Goal: Transaction & Acquisition: Book appointment/travel/reservation

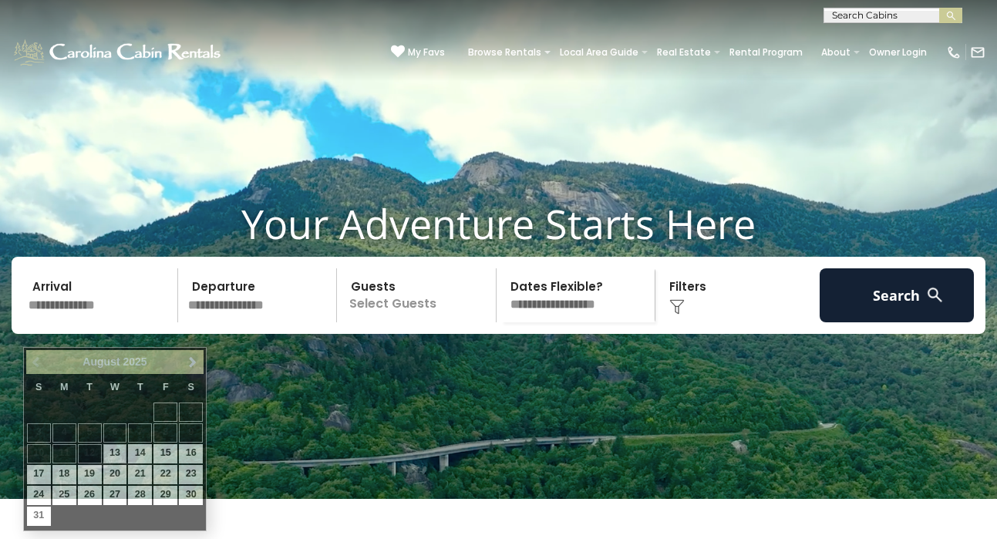
click at [61, 322] on input "text" at bounding box center [100, 295] width 155 height 54
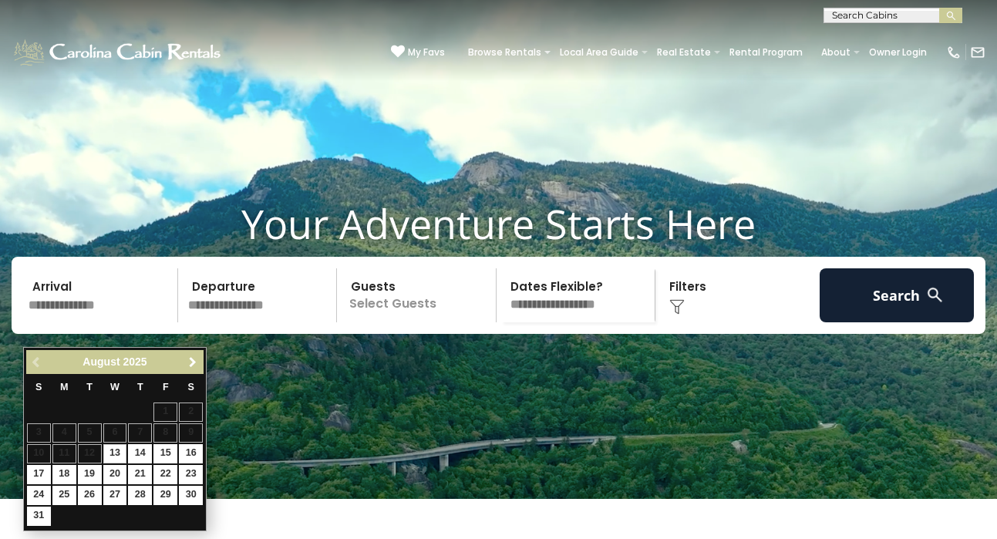
click at [194, 367] on span "Next" at bounding box center [193, 362] width 12 height 12
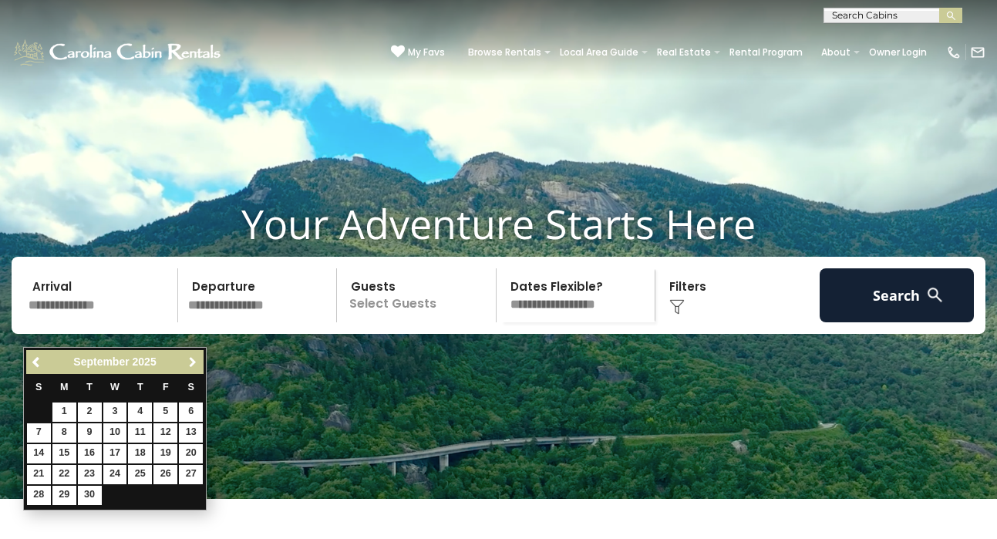
click at [194, 367] on span "Next" at bounding box center [193, 362] width 12 height 12
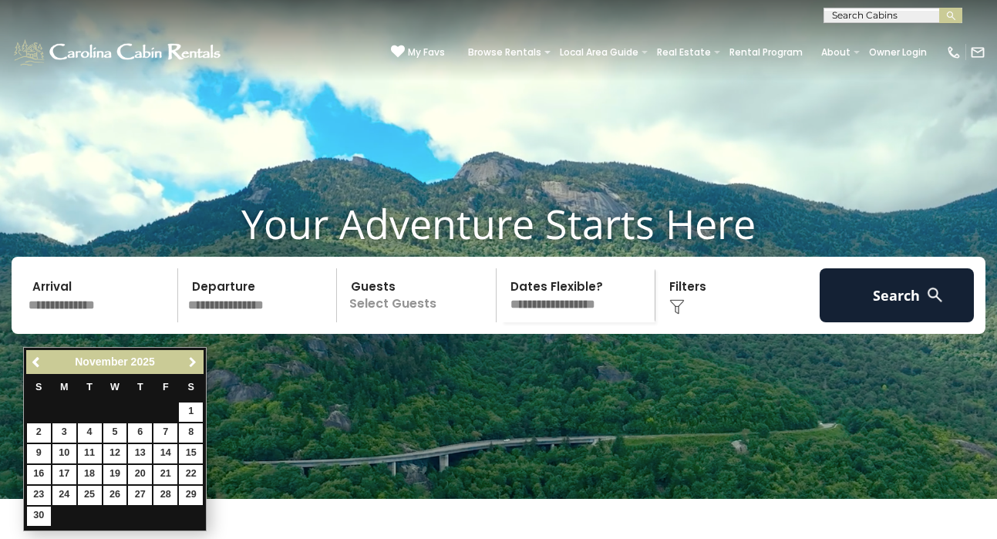
click at [194, 367] on span "Next" at bounding box center [193, 362] width 12 height 12
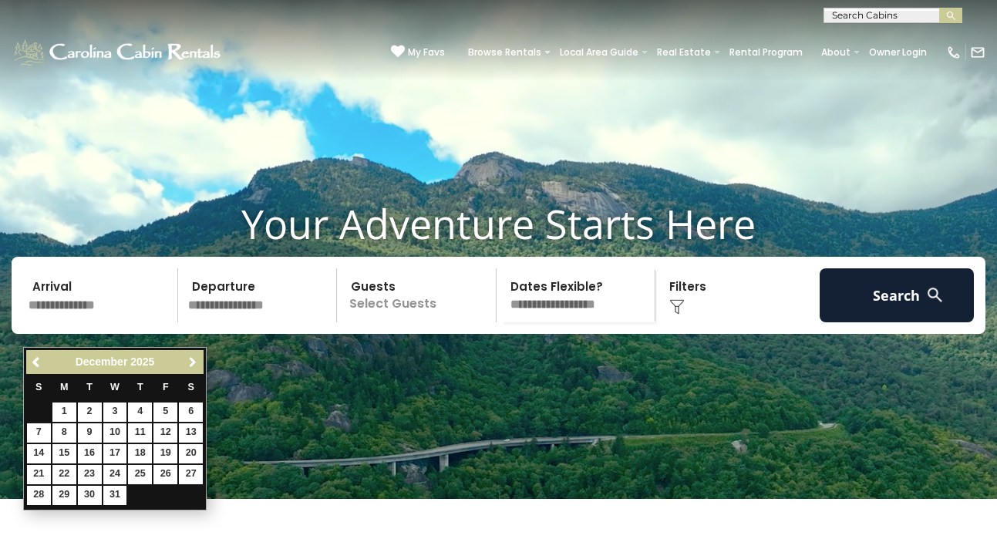
click at [194, 367] on span "Next" at bounding box center [193, 362] width 12 height 12
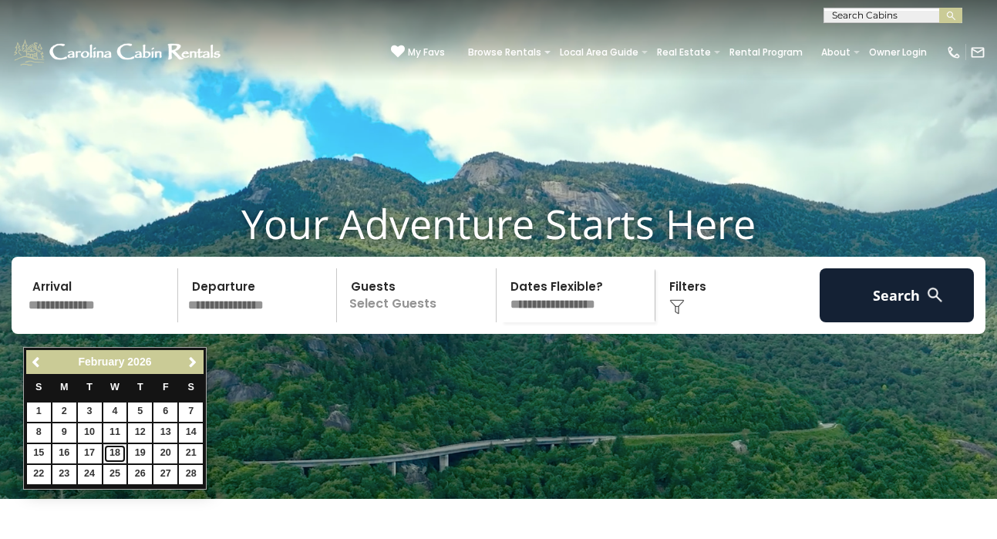
click at [115, 454] on link "18" at bounding box center [115, 453] width 24 height 19
type input "*******"
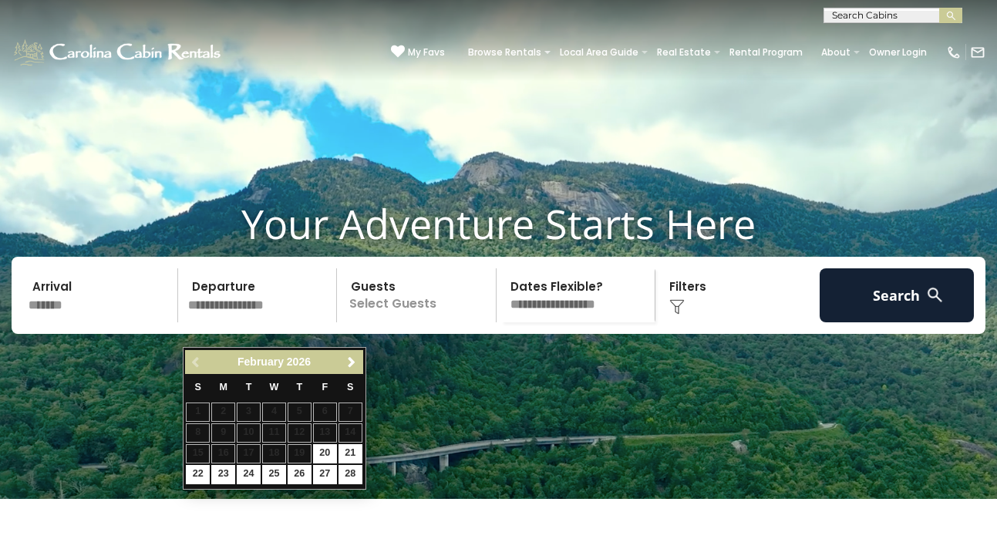
click at [197, 483] on td "22" at bounding box center [197, 474] width 25 height 21
type input "*******"
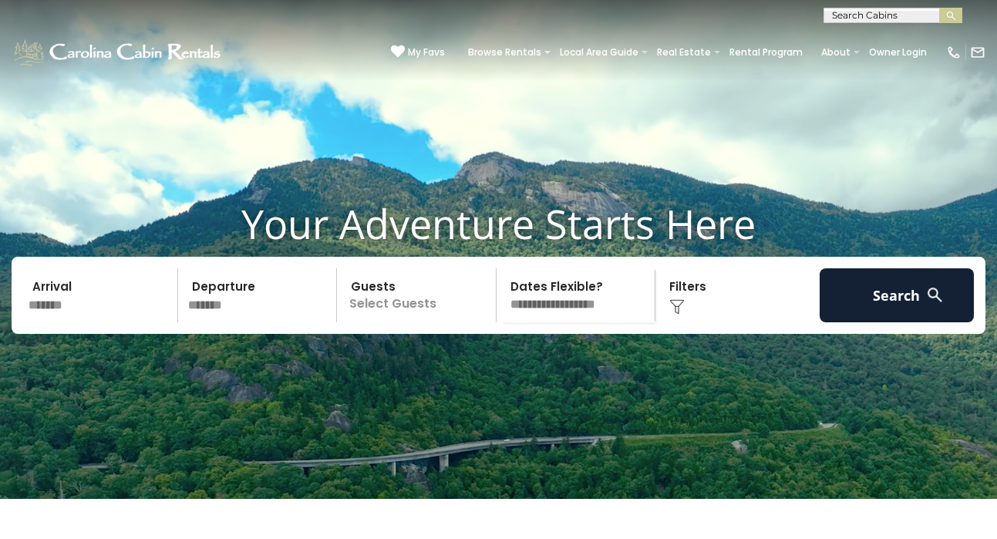
click at [392, 322] on p "Select Guests" at bounding box center [419, 295] width 154 height 54
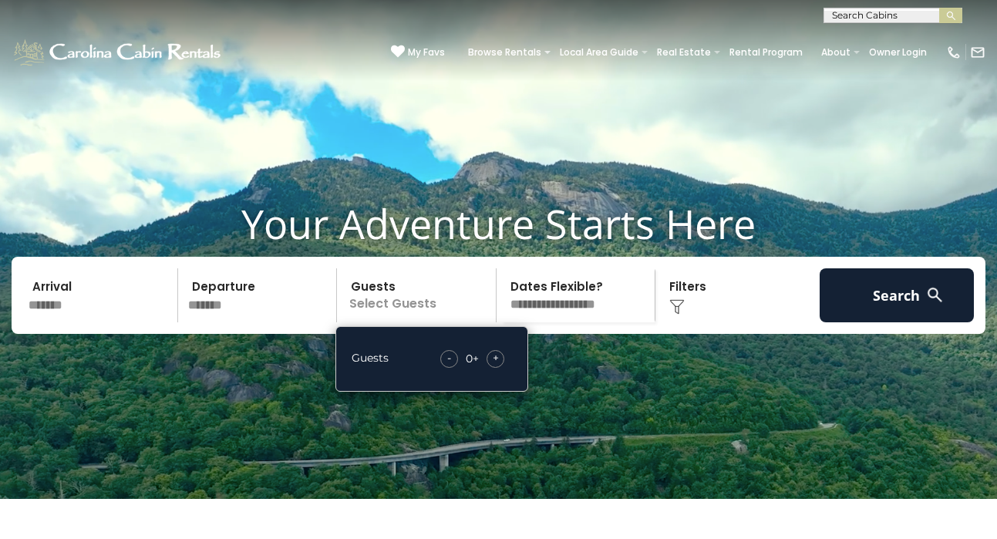
click at [496, 365] on span "+" at bounding box center [496, 357] width 6 height 15
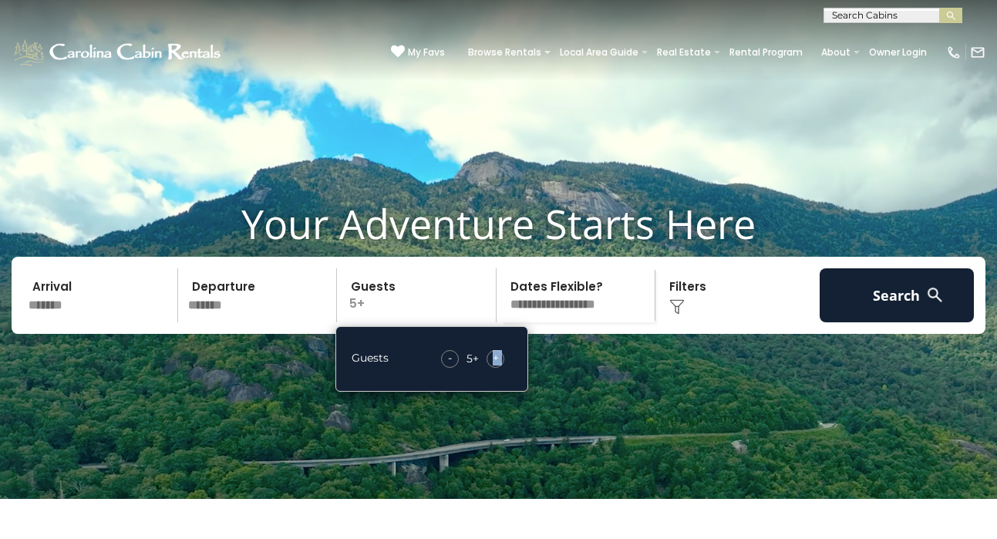
click at [496, 365] on span "+" at bounding box center [496, 357] width 6 height 15
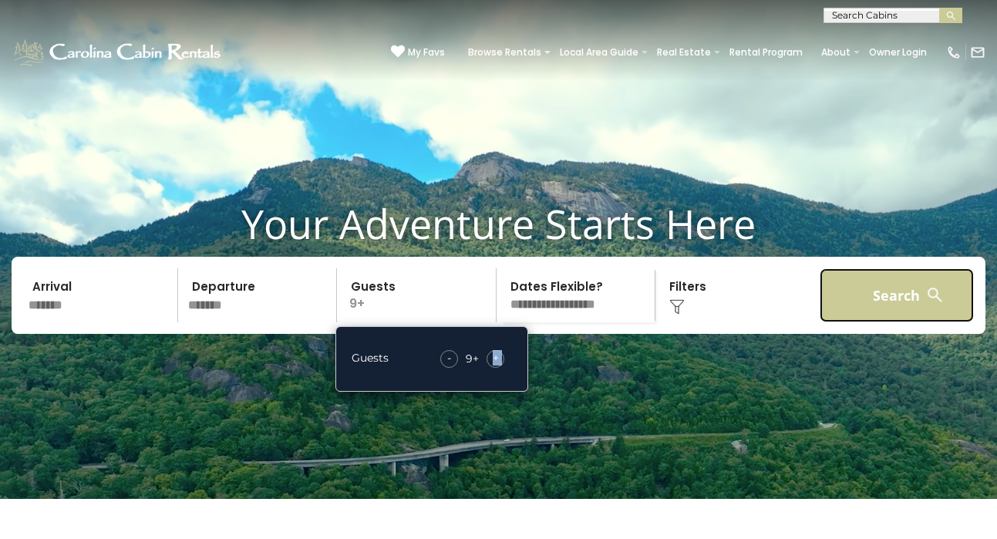
click at [884, 314] on button "Search" at bounding box center [897, 295] width 155 height 54
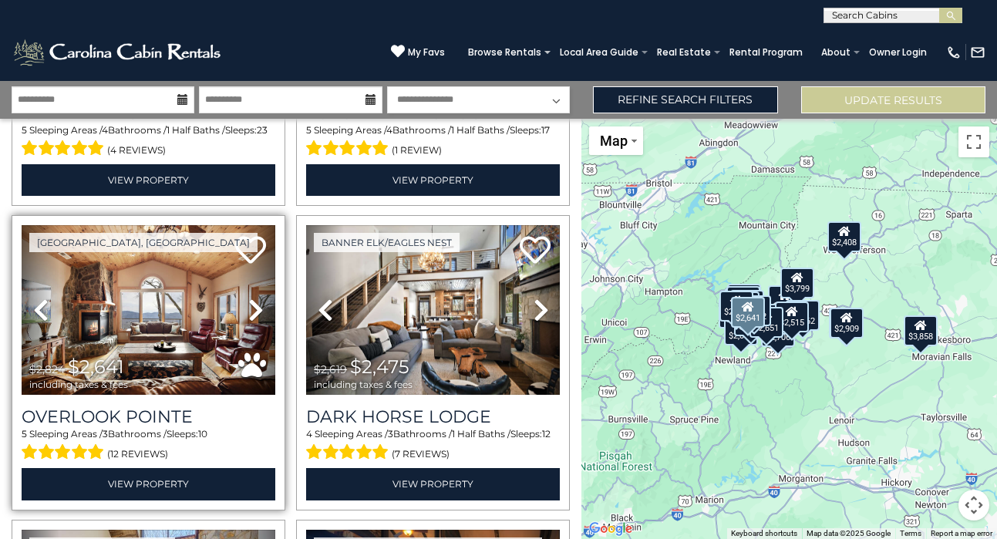
scroll to position [260, 0]
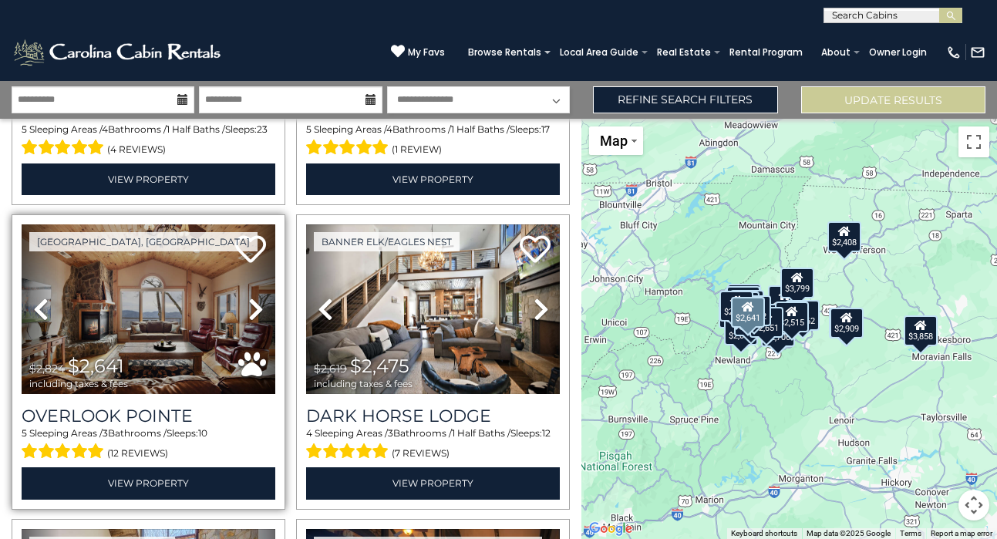
click at [256, 311] on icon at bounding box center [255, 309] width 15 height 25
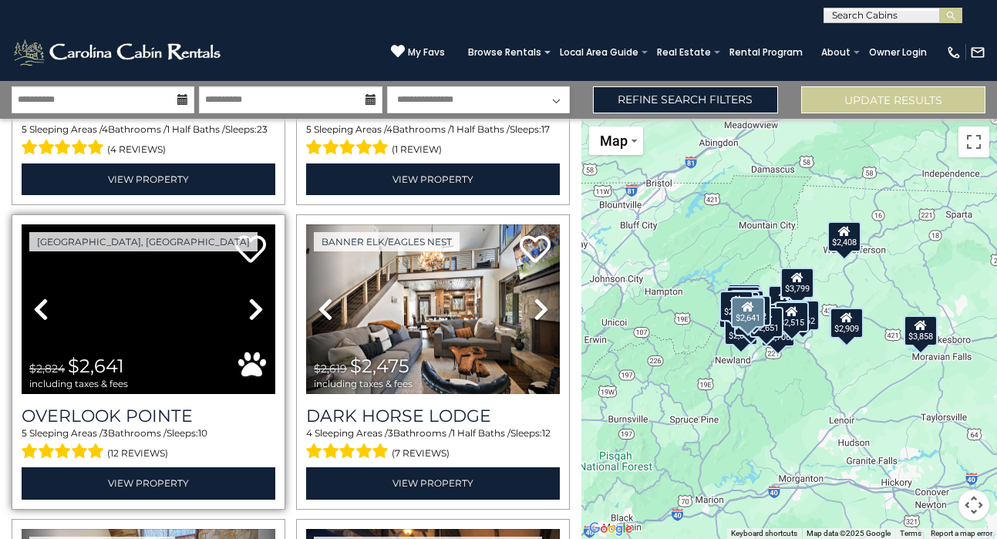
click at [256, 311] on icon at bounding box center [255, 309] width 15 height 25
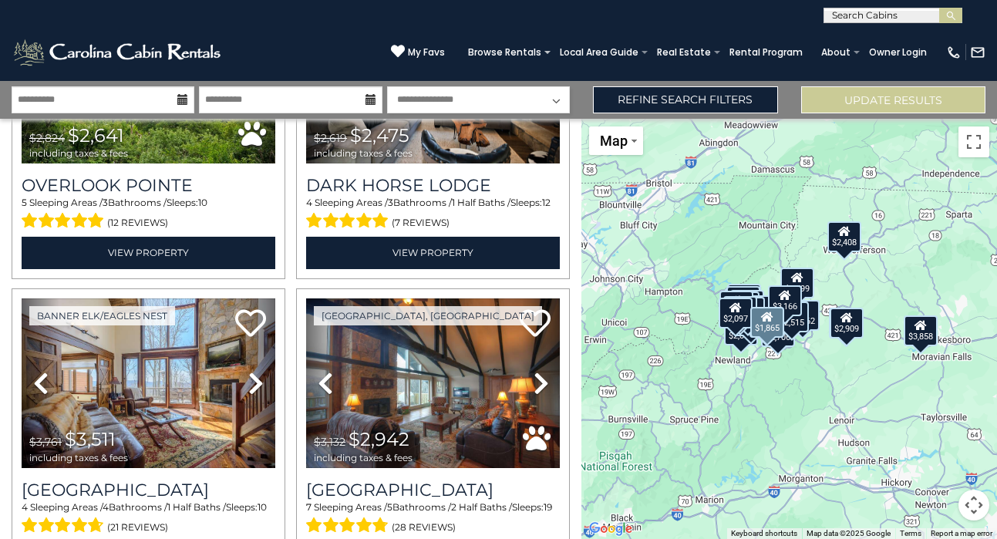
scroll to position [0, 0]
